Goal: Check status: Check status

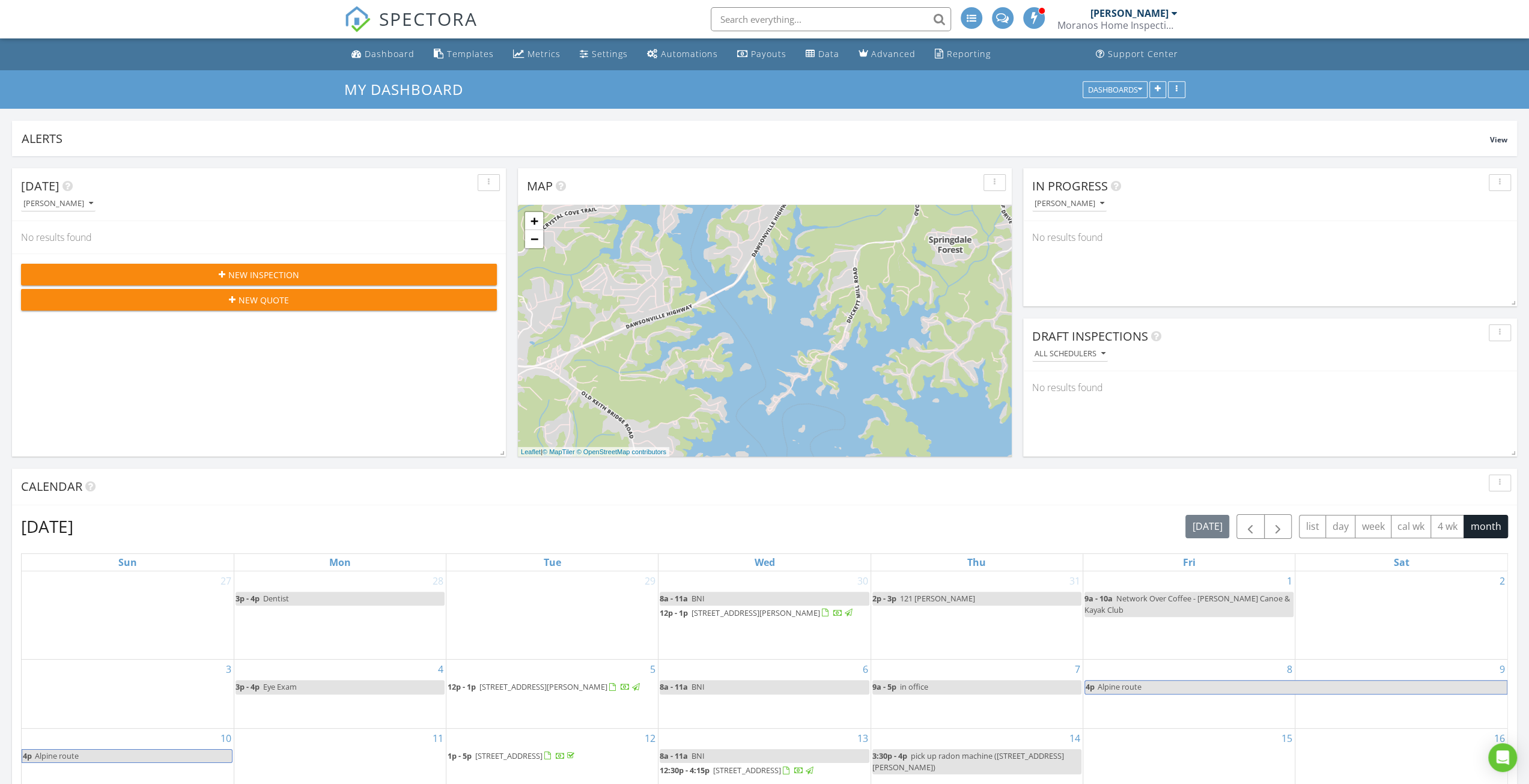
scroll to position [258, 494]
click at [278, 278] on span "New Inspection" at bounding box center [264, 275] width 71 height 13
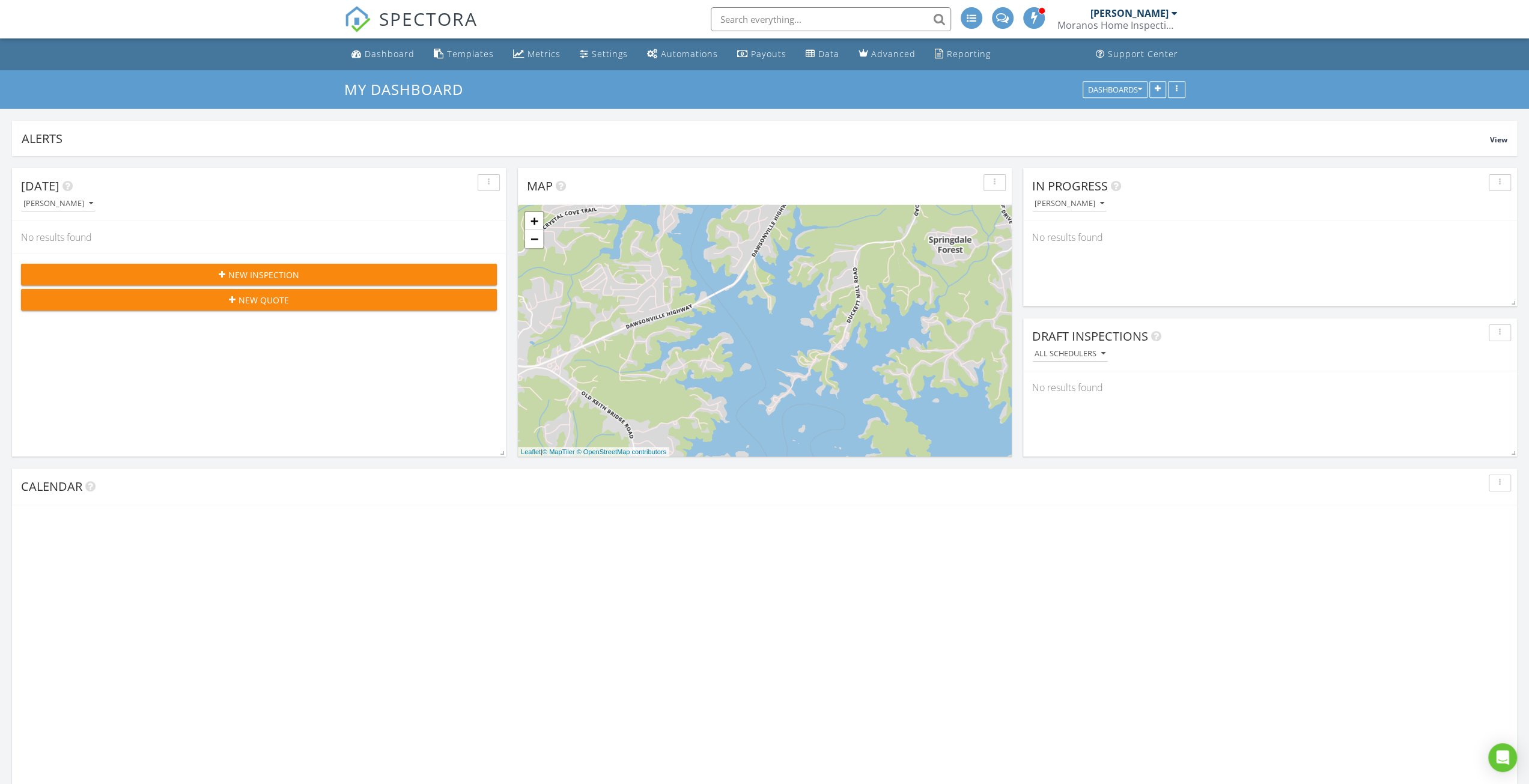
scroll to position [258, 494]
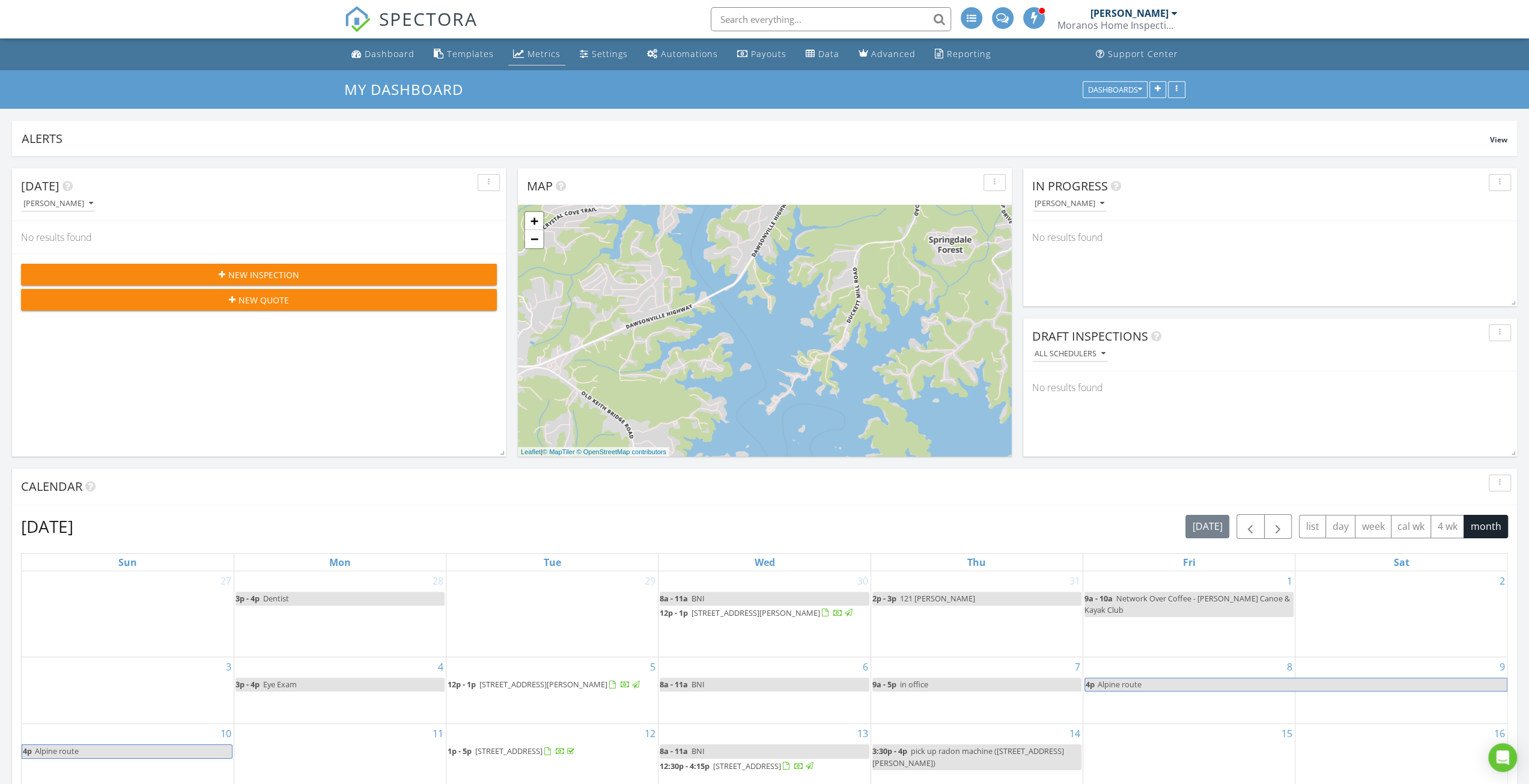
click at [542, 55] on div "Metrics" at bounding box center [543, 53] width 33 height 11
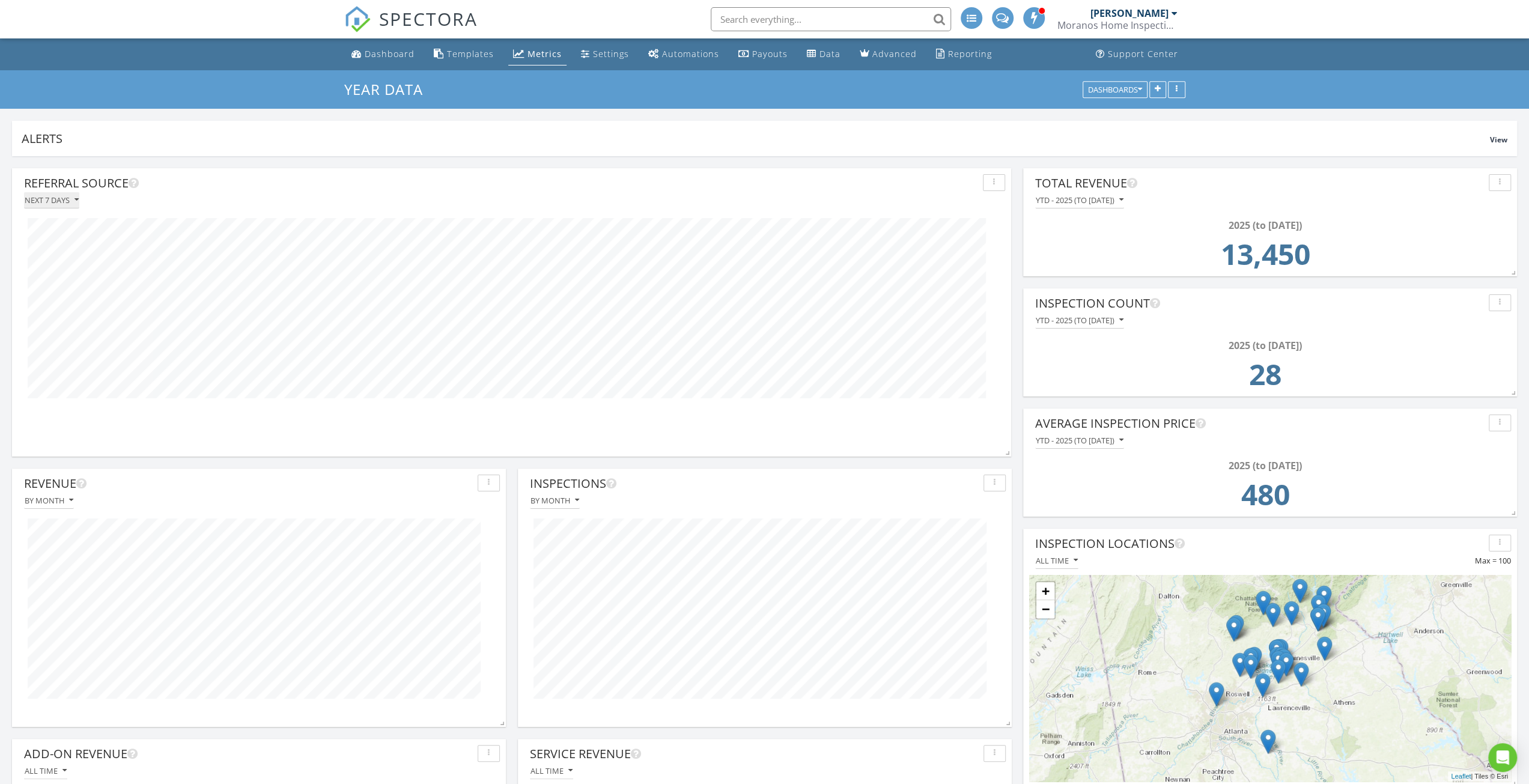
click at [50, 195] on div "Next 7 days" at bounding box center [51, 199] width 54 height 8
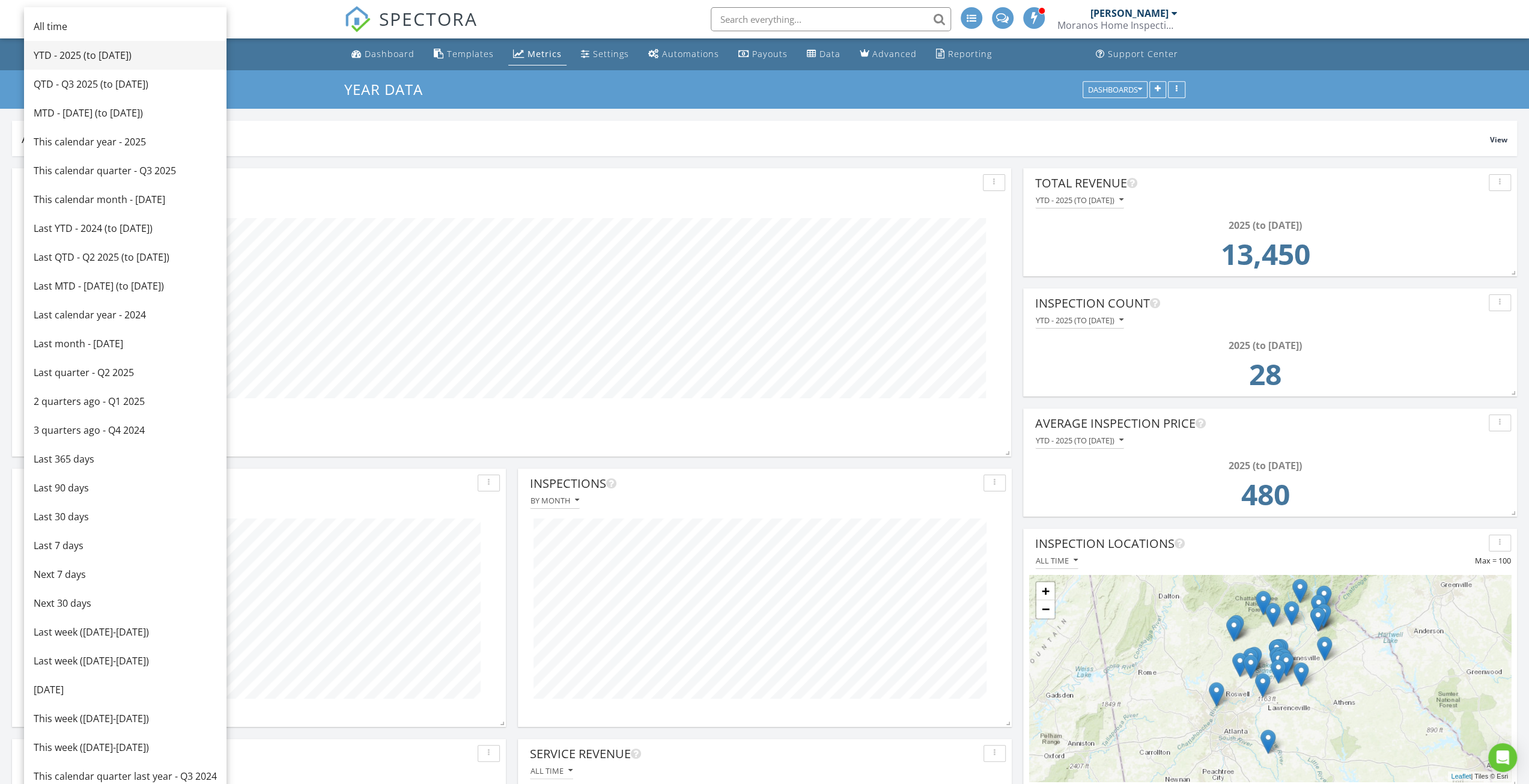
click at [100, 57] on div "YTD - 2025 (to [DATE])" at bounding box center [124, 55] width 183 height 14
